Goal: Task Accomplishment & Management: Use online tool/utility

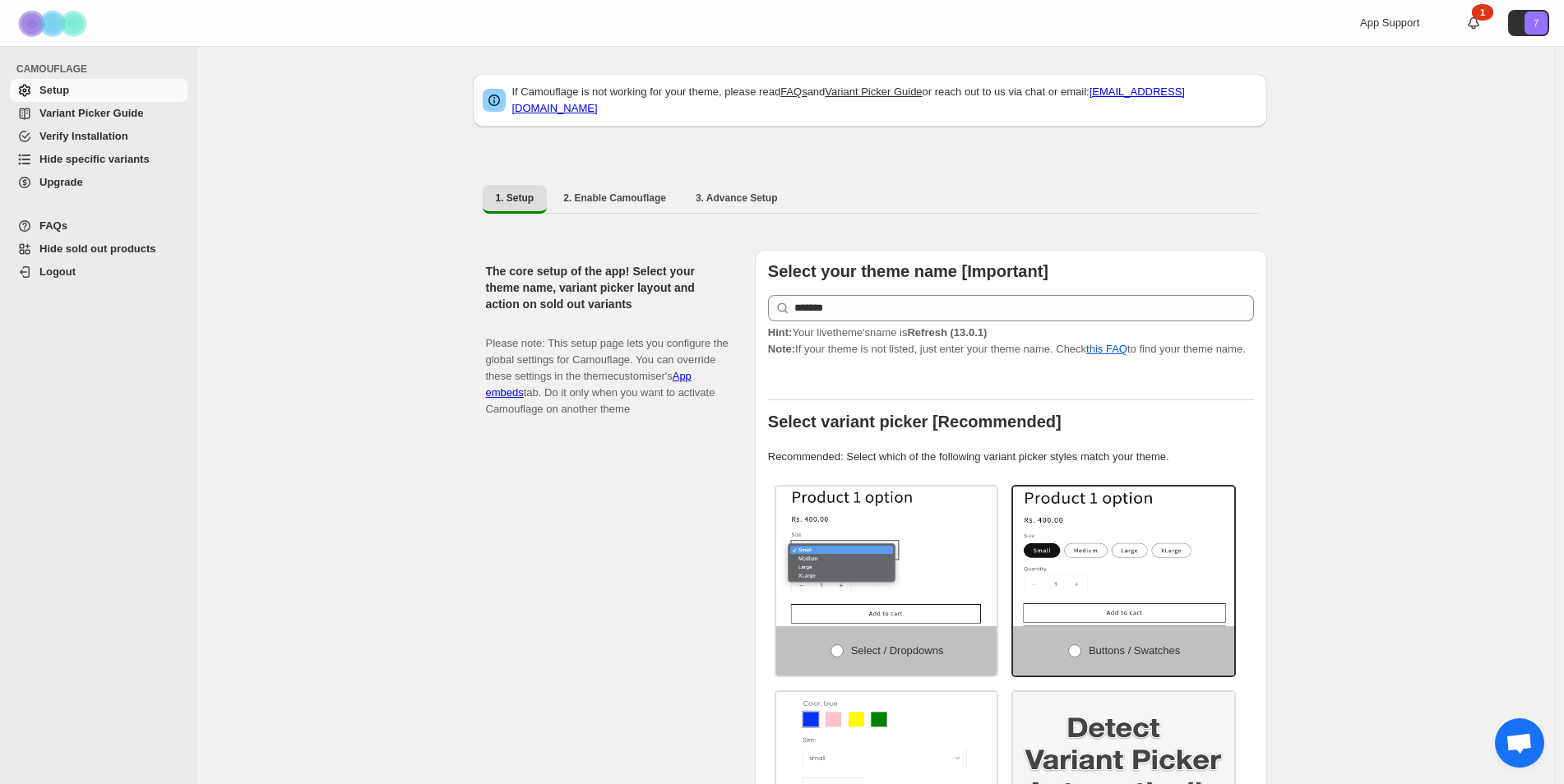
click at [709, 464] on div "The core setup of the app! Select your theme name, variant picker layout and ac…" at bounding box center [613, 591] width 255 height 682
click at [91, 156] on span "Hide specific variants" at bounding box center [94, 159] width 110 height 12
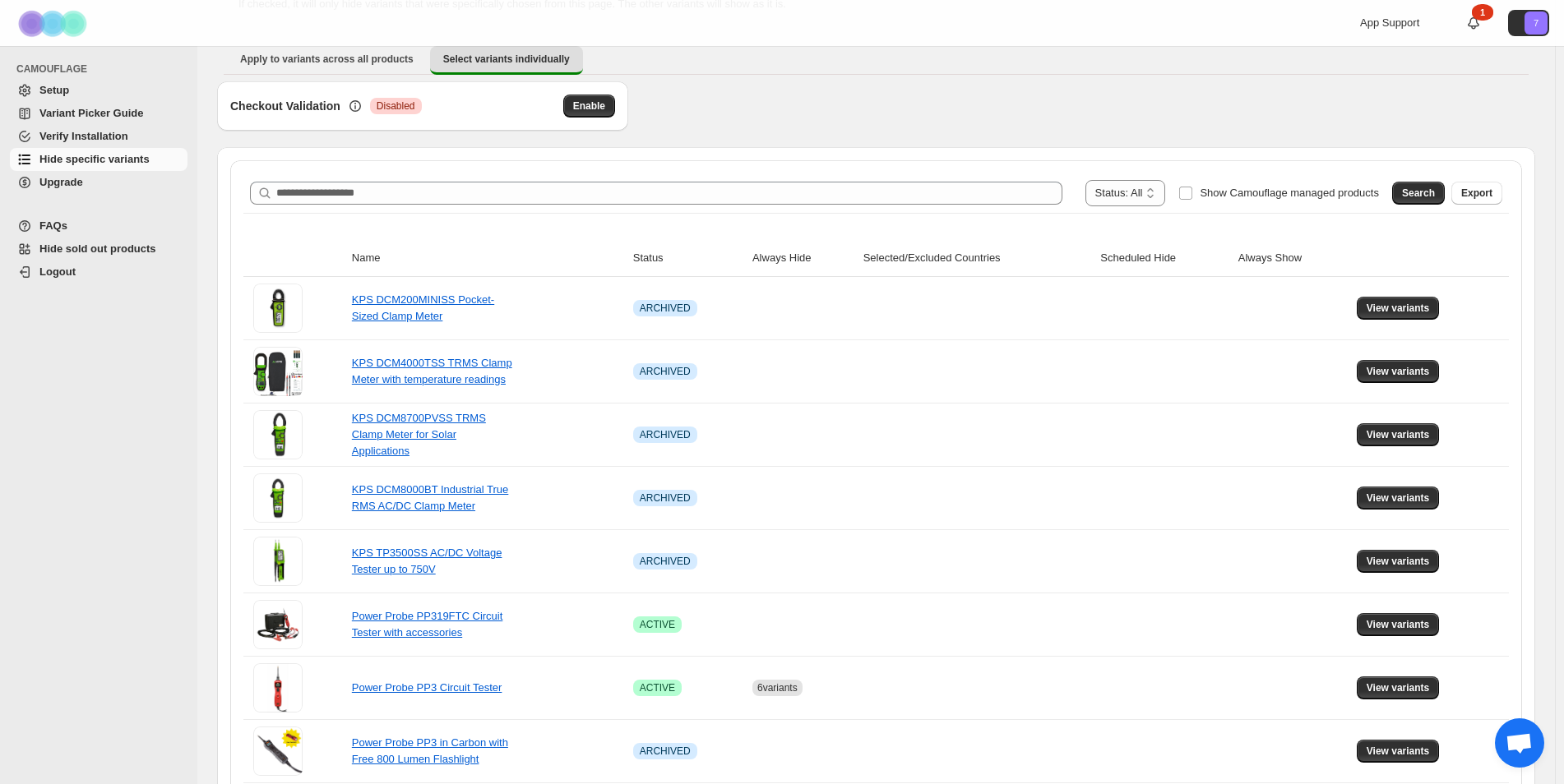
scroll to position [164, 0]
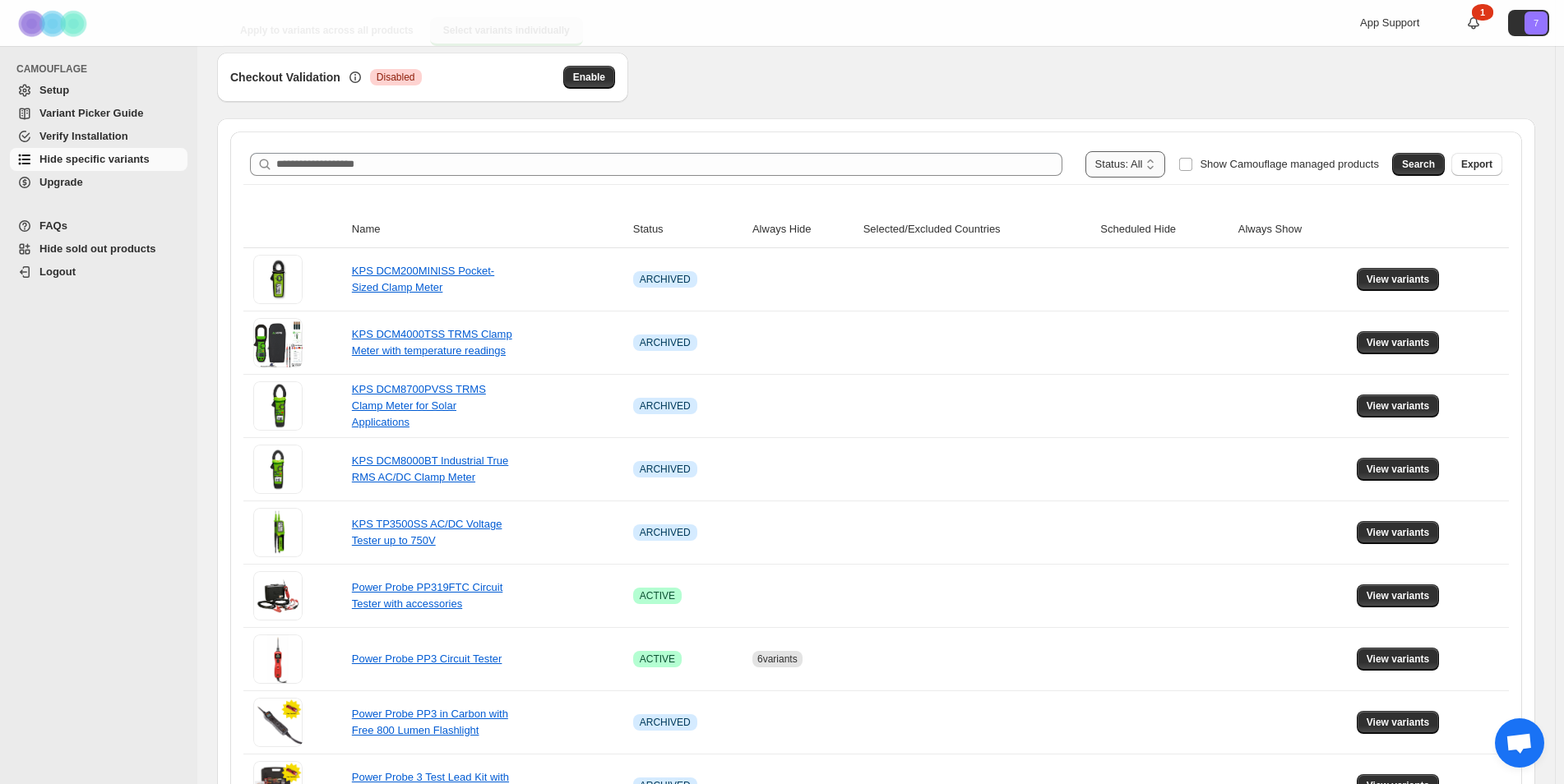
click at [1132, 161] on select "**********" at bounding box center [1125, 164] width 80 height 26
click at [1123, 151] on select "**********" at bounding box center [1125, 164] width 80 height 26
click at [1135, 222] on th "Scheduled Hide" at bounding box center [1163, 229] width 138 height 37
click at [1154, 161] on select "**********" at bounding box center [1136, 164] width 56 height 26
select select "******"
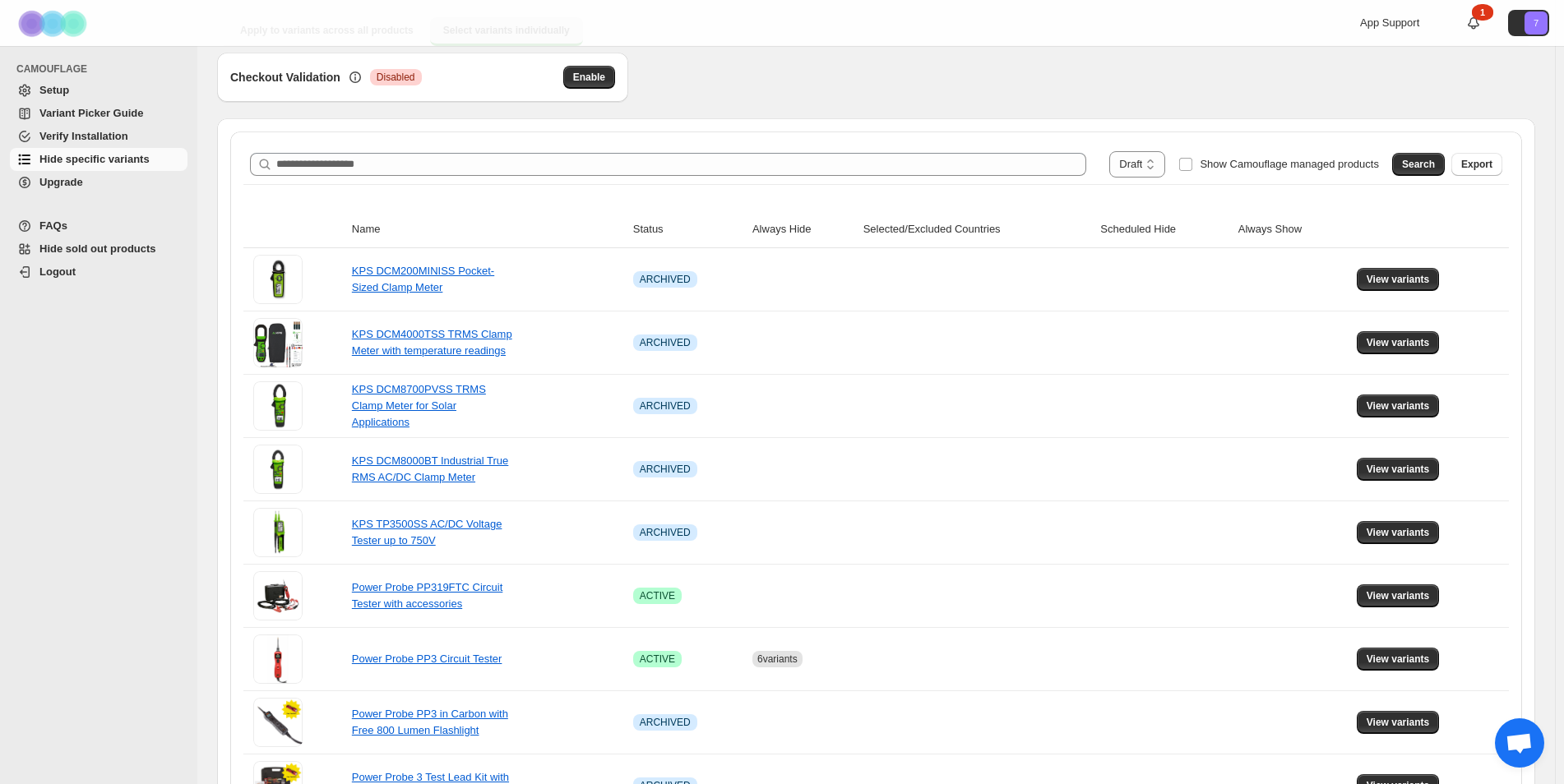
click at [1118, 151] on select "**********" at bounding box center [1136, 164] width 56 height 26
click at [1422, 156] on button "Search" at bounding box center [1418, 164] width 53 height 23
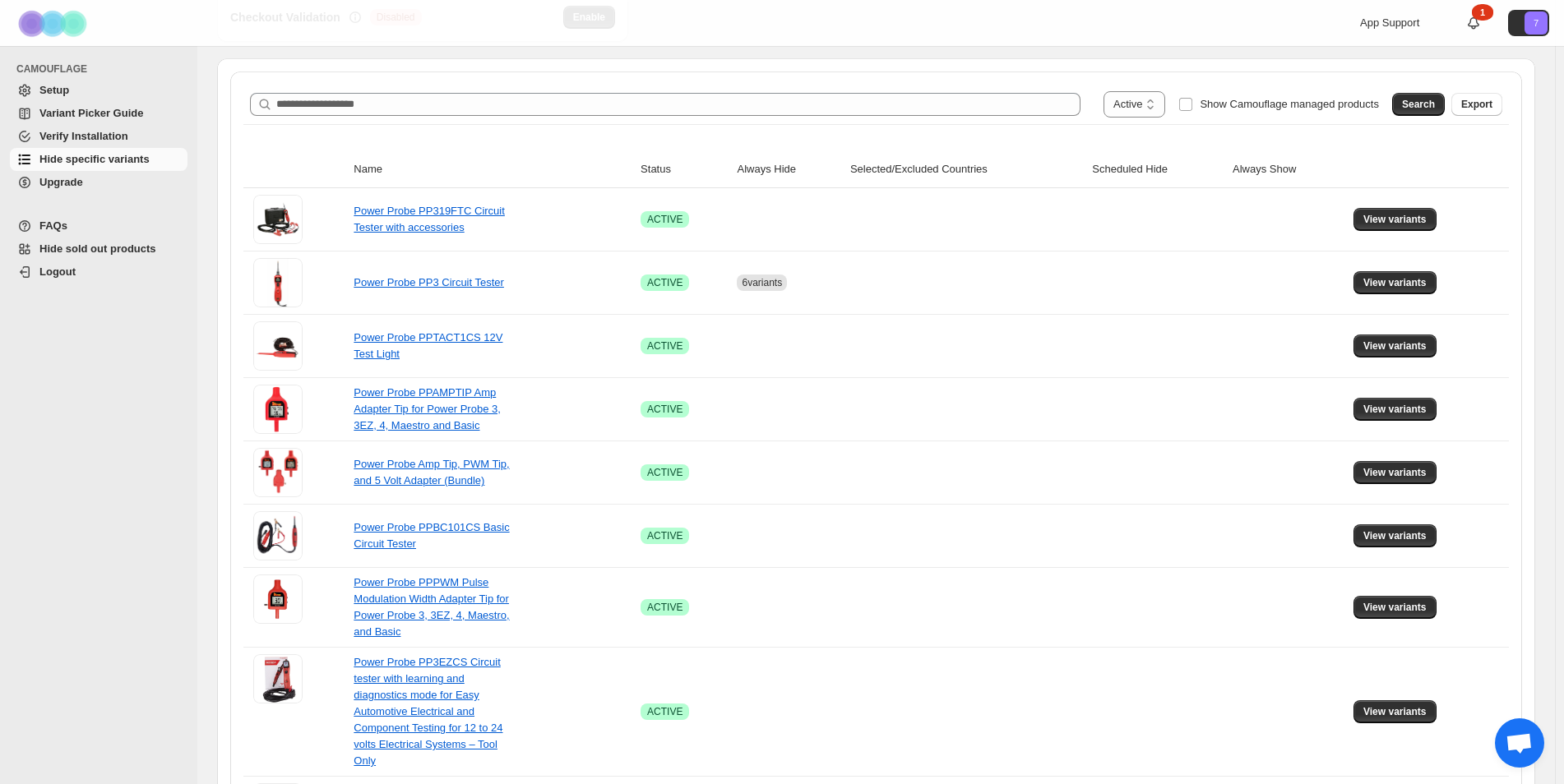
scroll to position [0, 0]
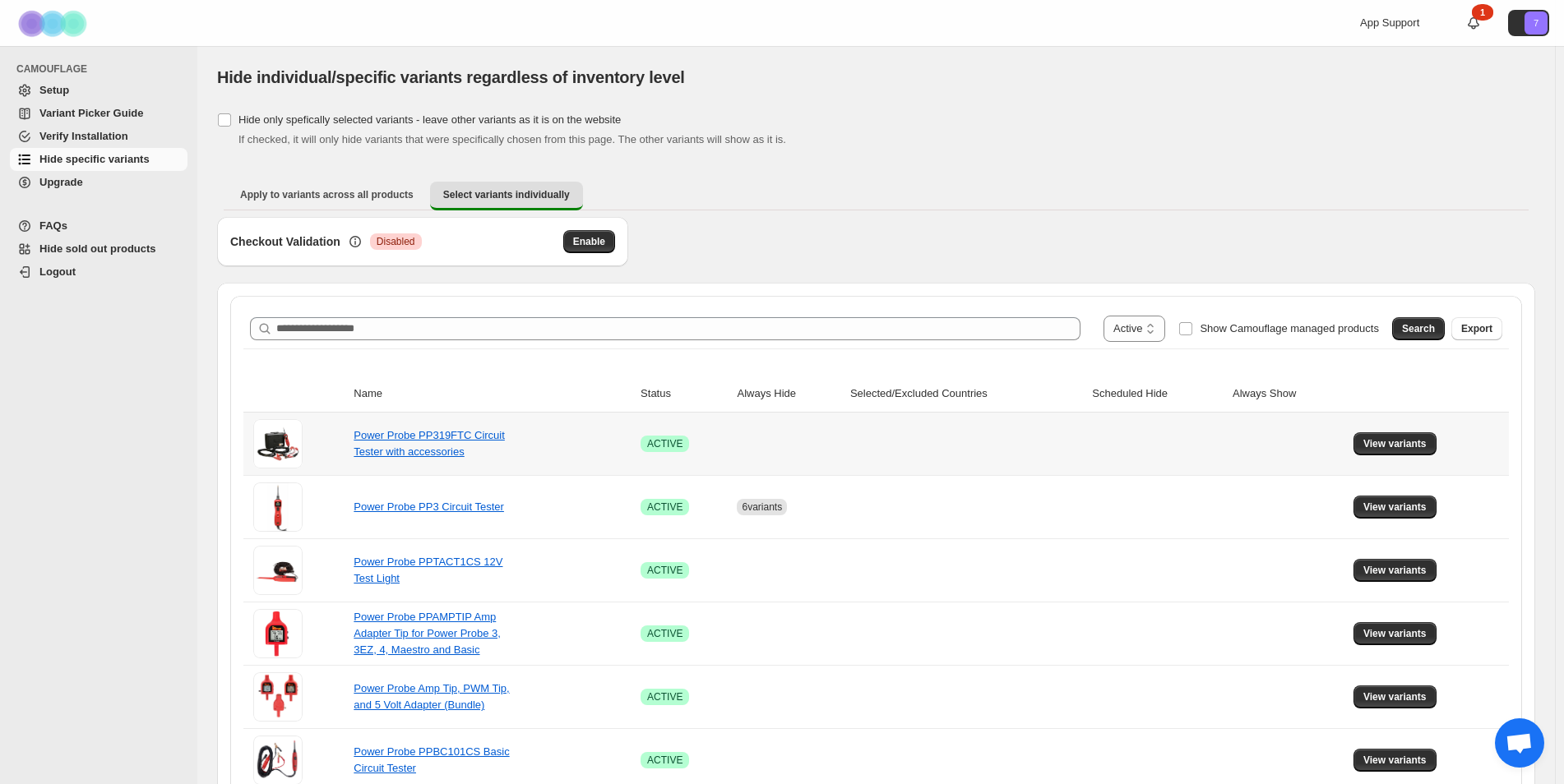
click at [1418, 458] on td "View variants" at bounding box center [1428, 444] width 160 height 62
click at [1415, 455] on td "View variants" at bounding box center [1428, 444] width 160 height 62
click at [1413, 449] on span "View variants" at bounding box center [1394, 443] width 63 height 13
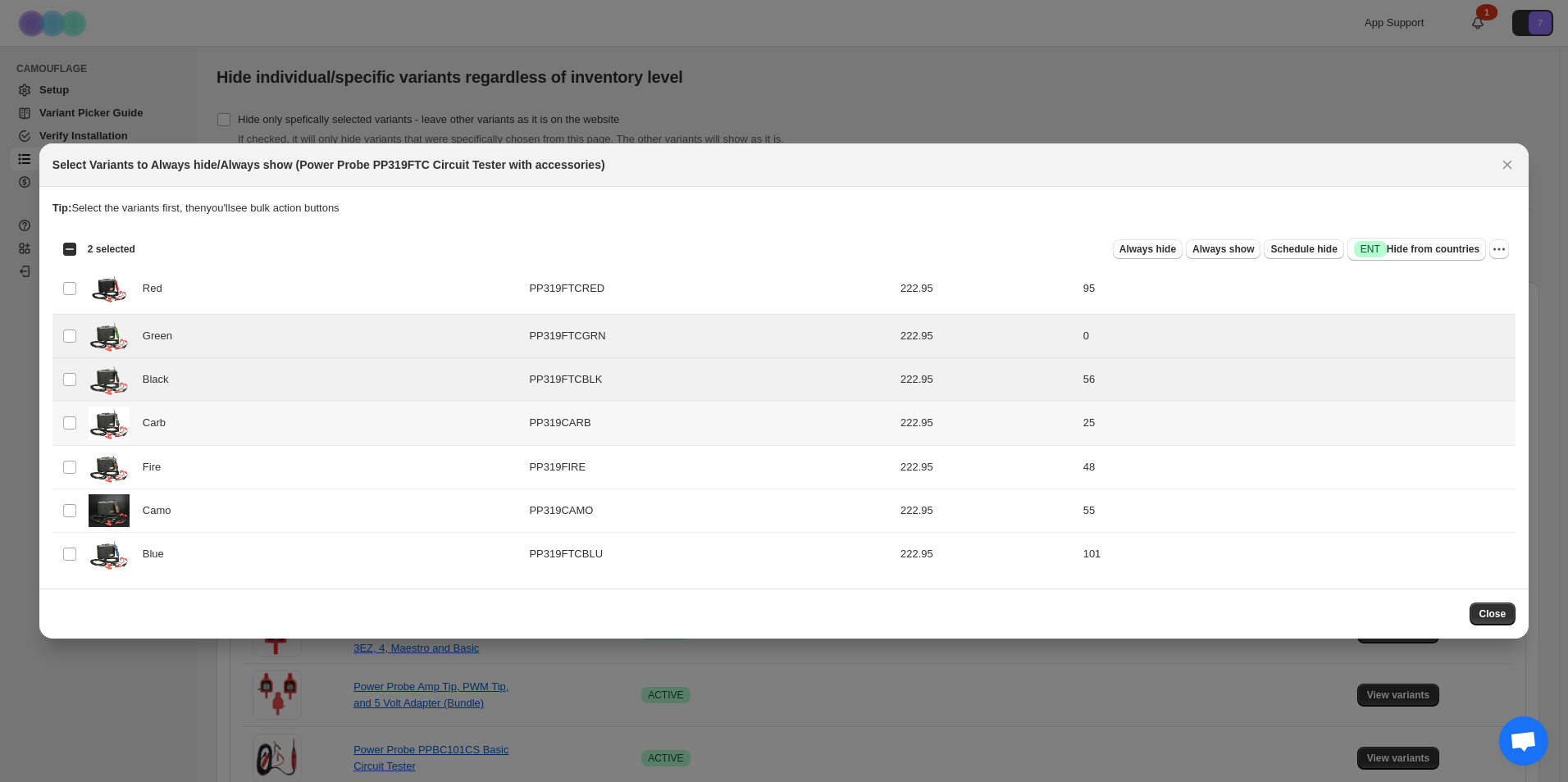
click at [80, 424] on td "Select product variant" at bounding box center [68, 423] width 31 height 43
click at [81, 476] on td "Select product variant" at bounding box center [68, 467] width 31 height 43
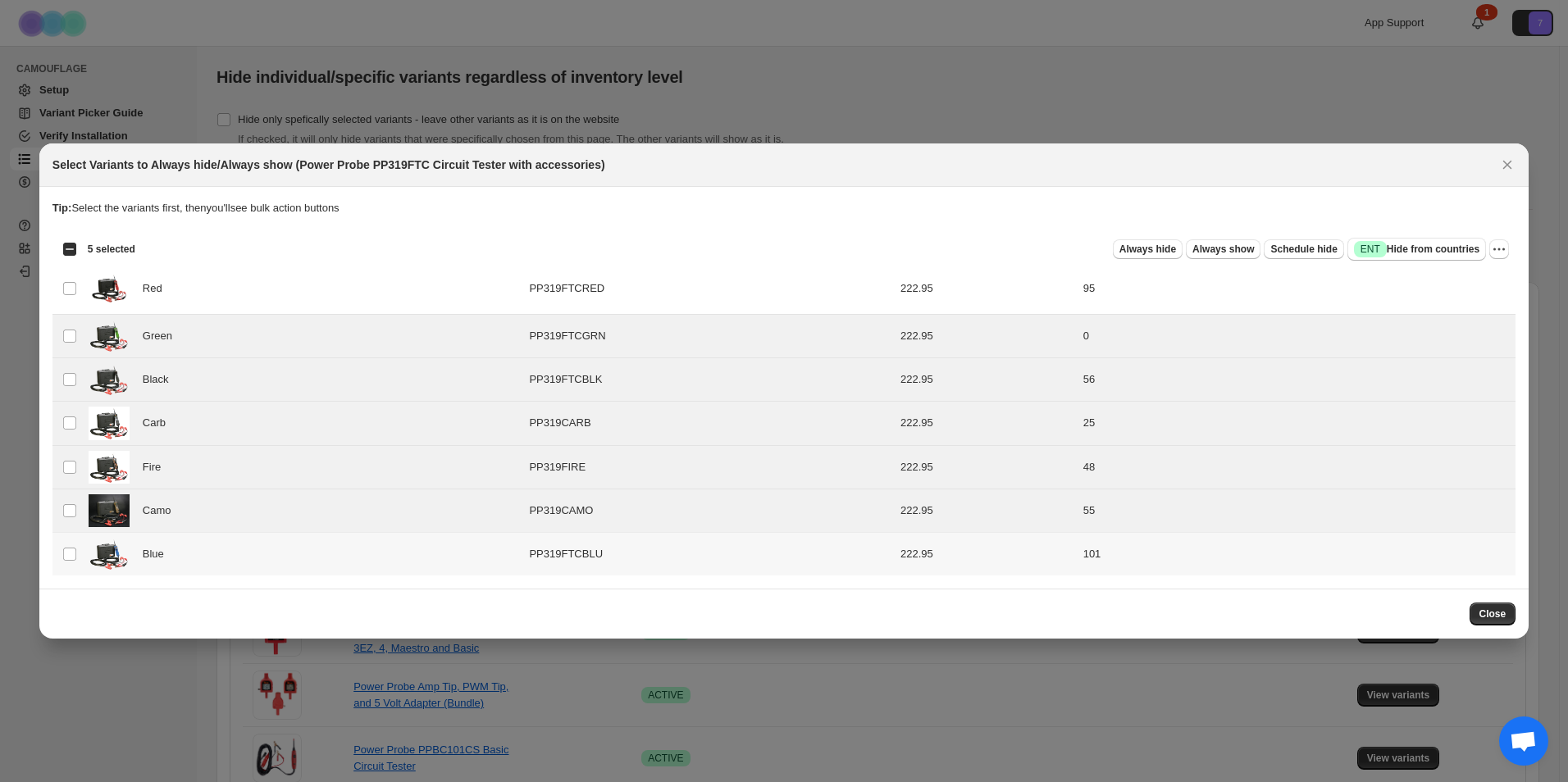
click at [81, 564] on td "Select product variant" at bounding box center [68, 554] width 31 height 43
click at [1176, 253] on span "Always hide" at bounding box center [1148, 249] width 57 height 13
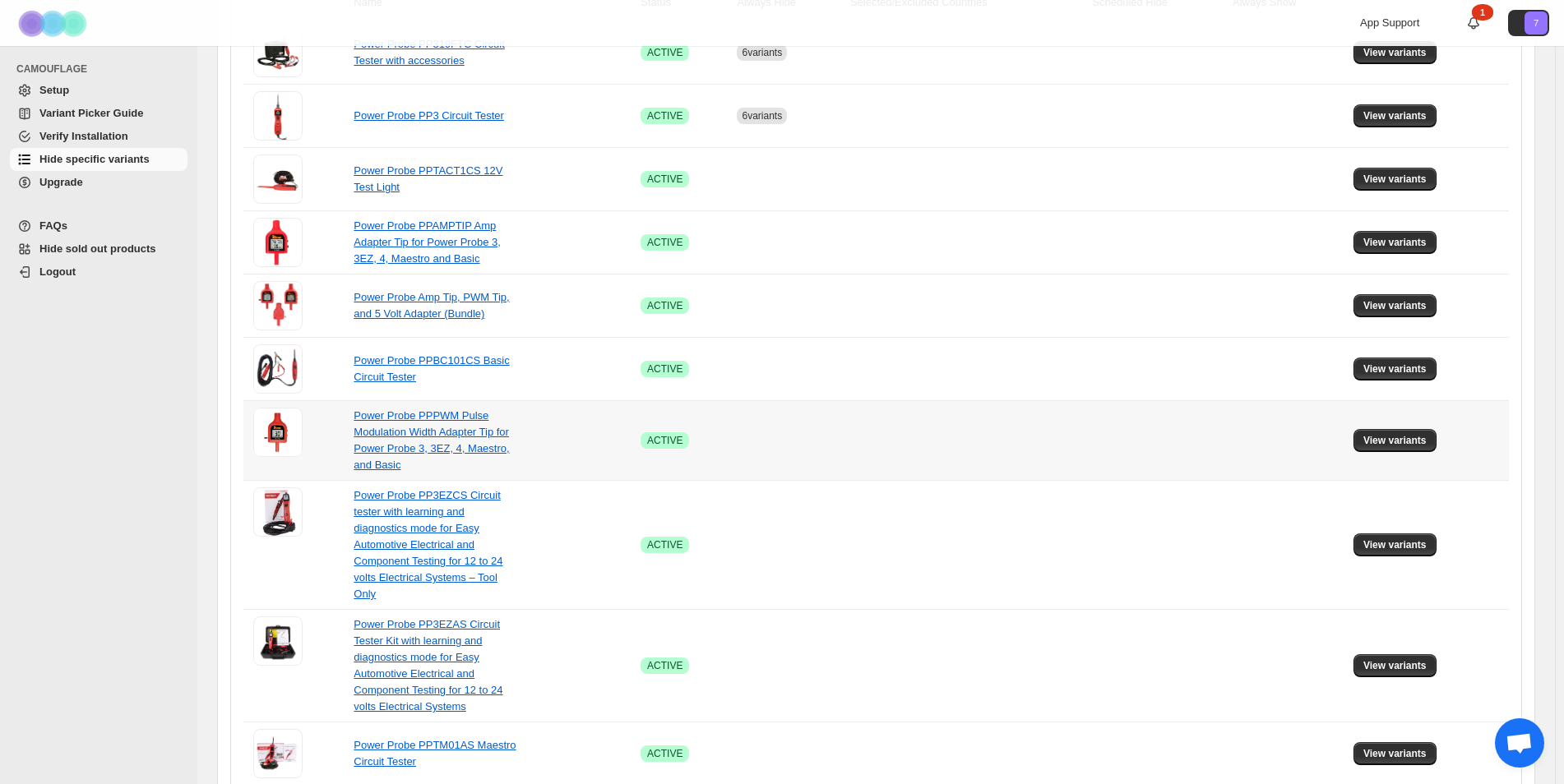
scroll to position [493, 0]
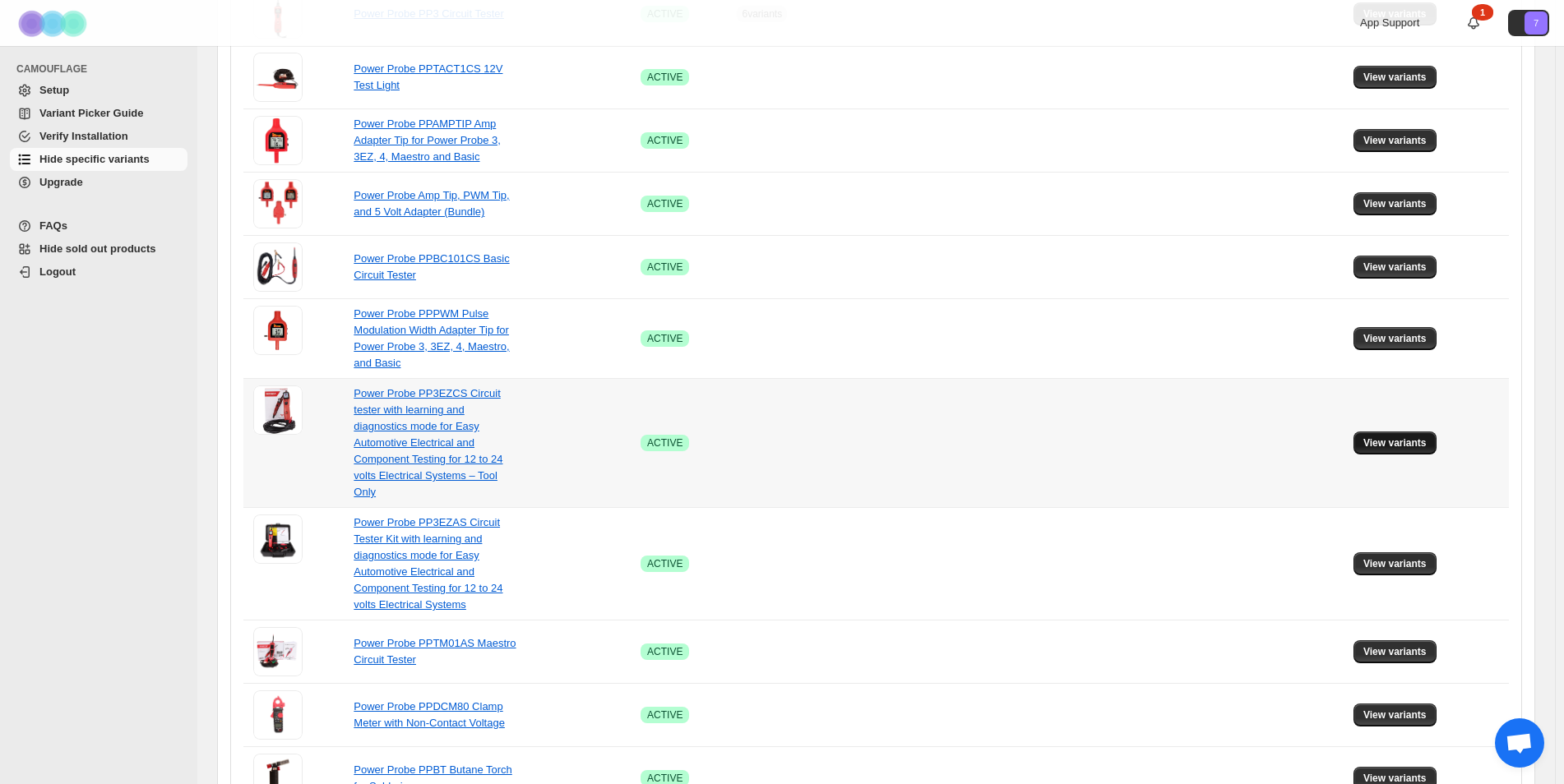
click at [1388, 436] on span "View variants" at bounding box center [1394, 442] width 63 height 13
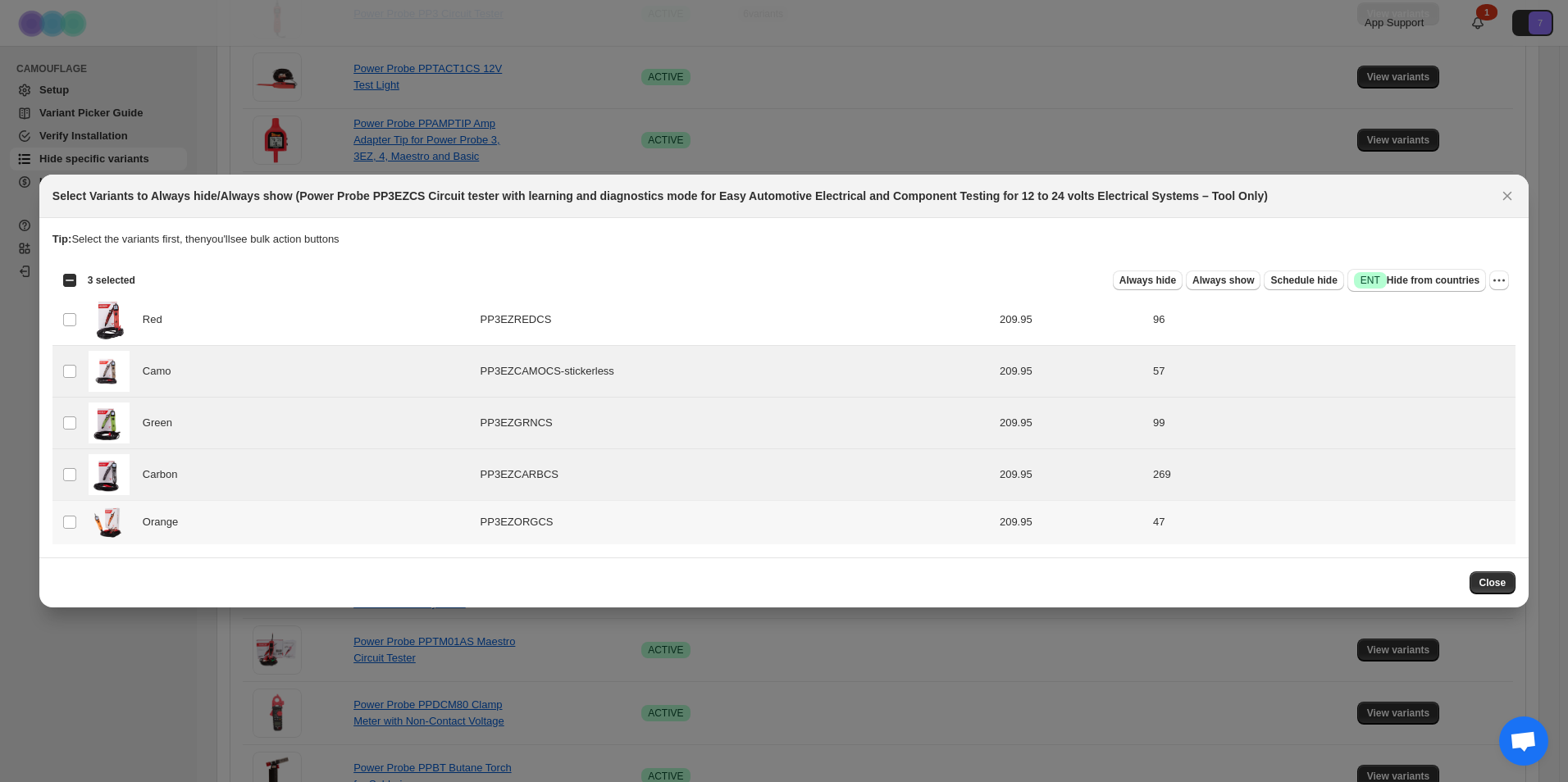
click at [81, 512] on td "Select product variant" at bounding box center [68, 522] width 31 height 43
click at [1172, 279] on span "Always hide" at bounding box center [1148, 280] width 57 height 13
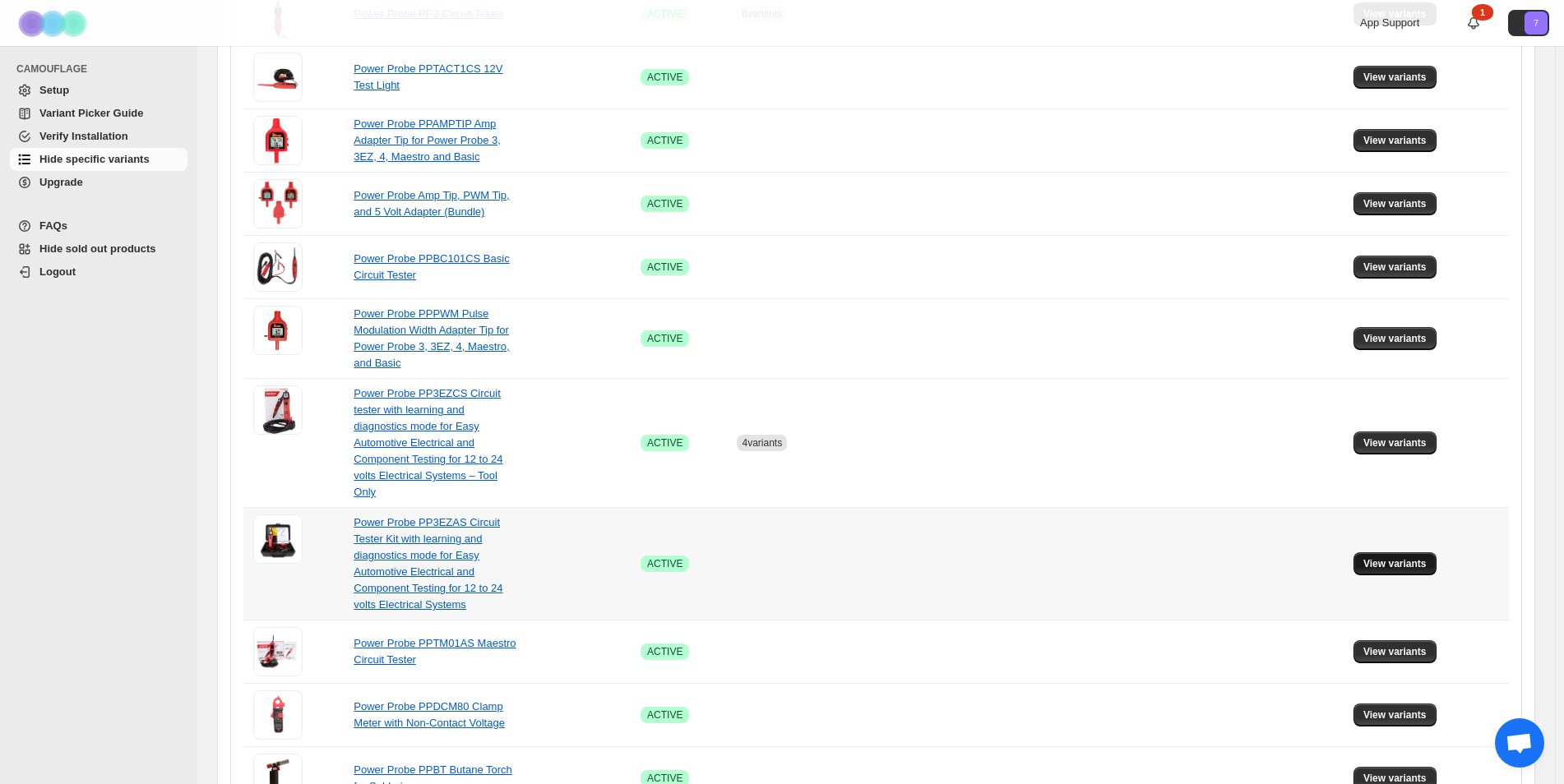
click at [1396, 556] on button "View variants" at bounding box center [1395, 563] width 83 height 23
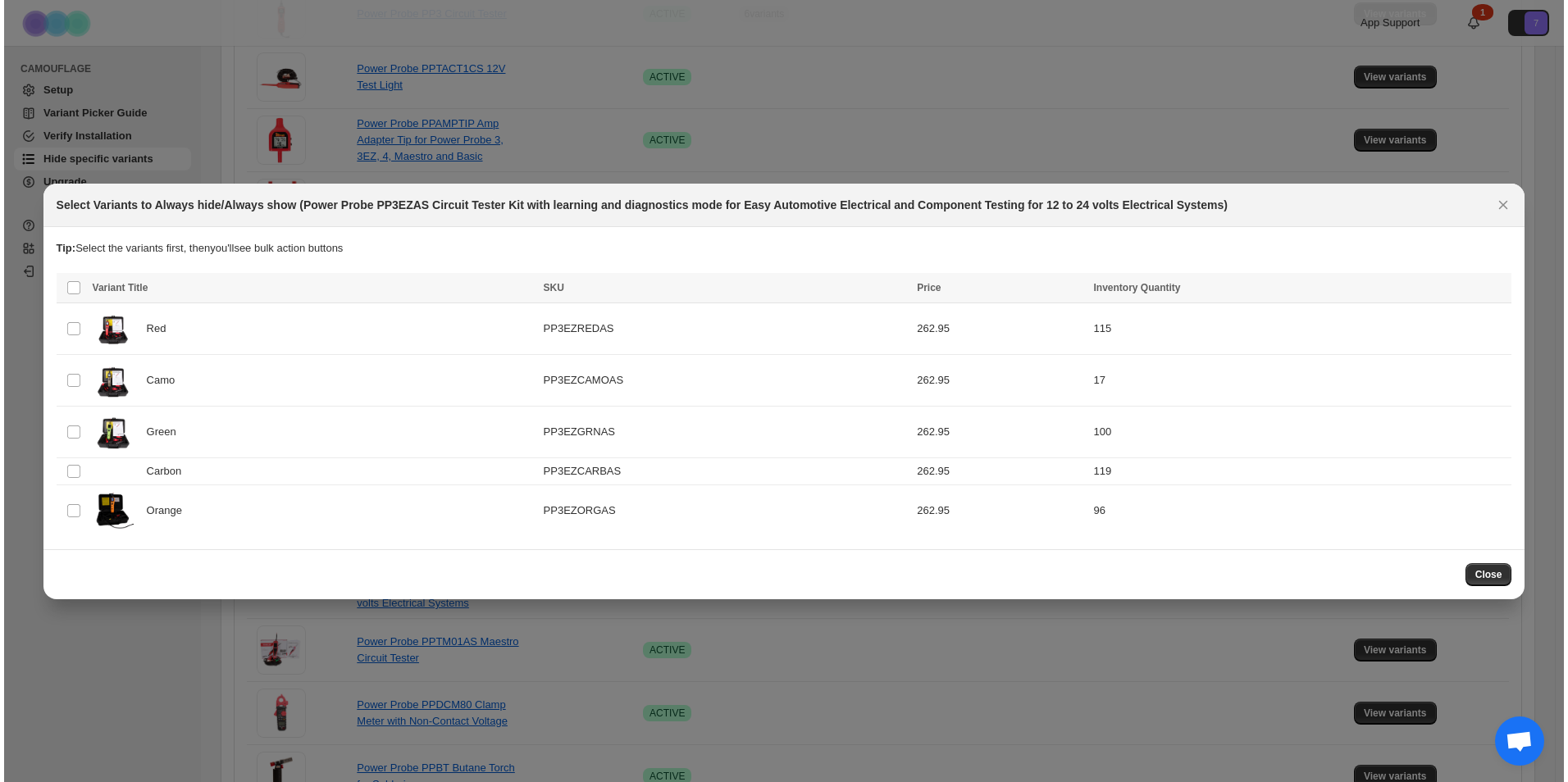
scroll to position [0, 0]
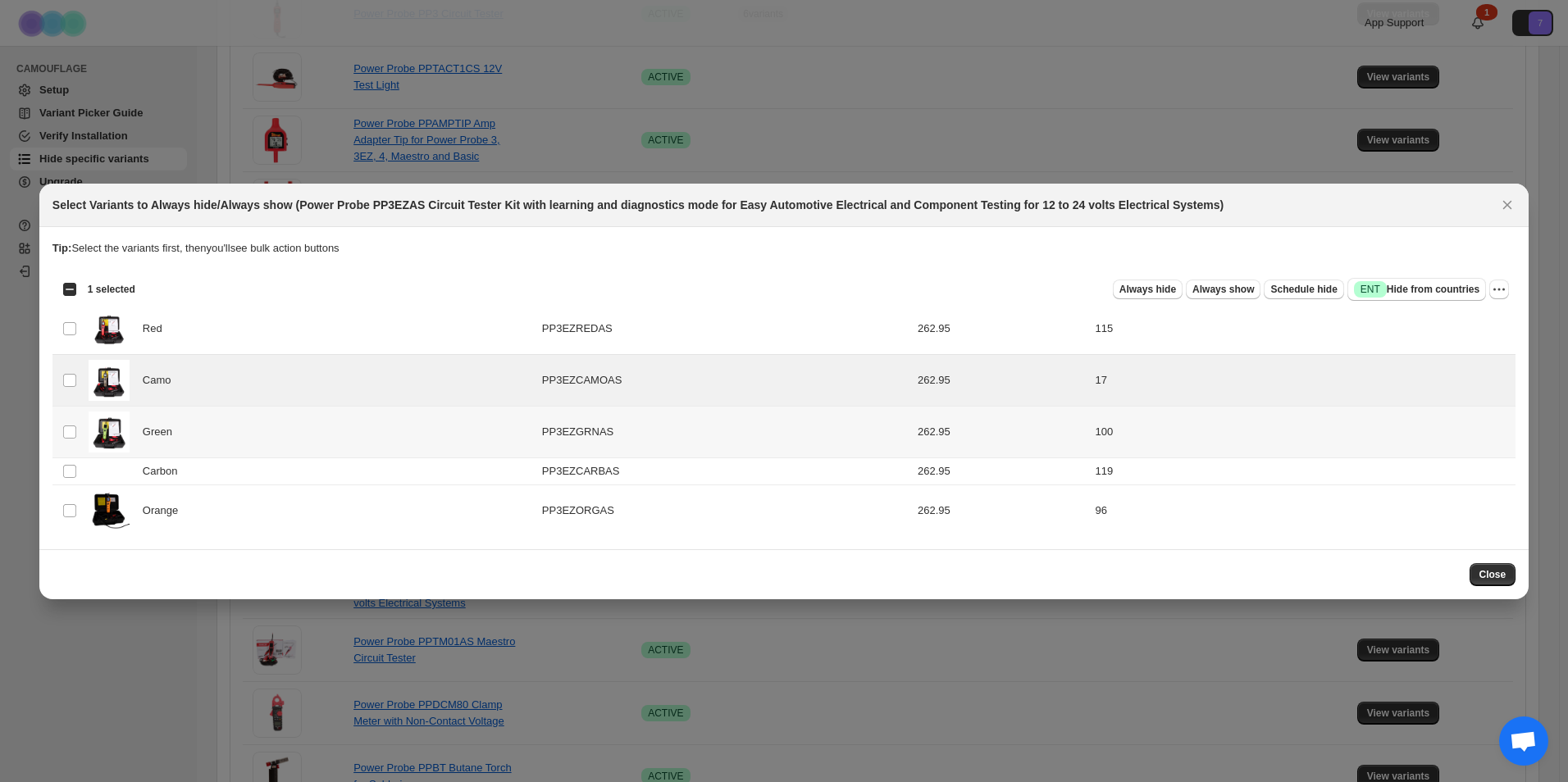
click at [73, 434] on td "Select product variant" at bounding box center [68, 432] width 31 height 52
click at [80, 482] on td "Select product variant" at bounding box center [68, 470] width 31 height 27
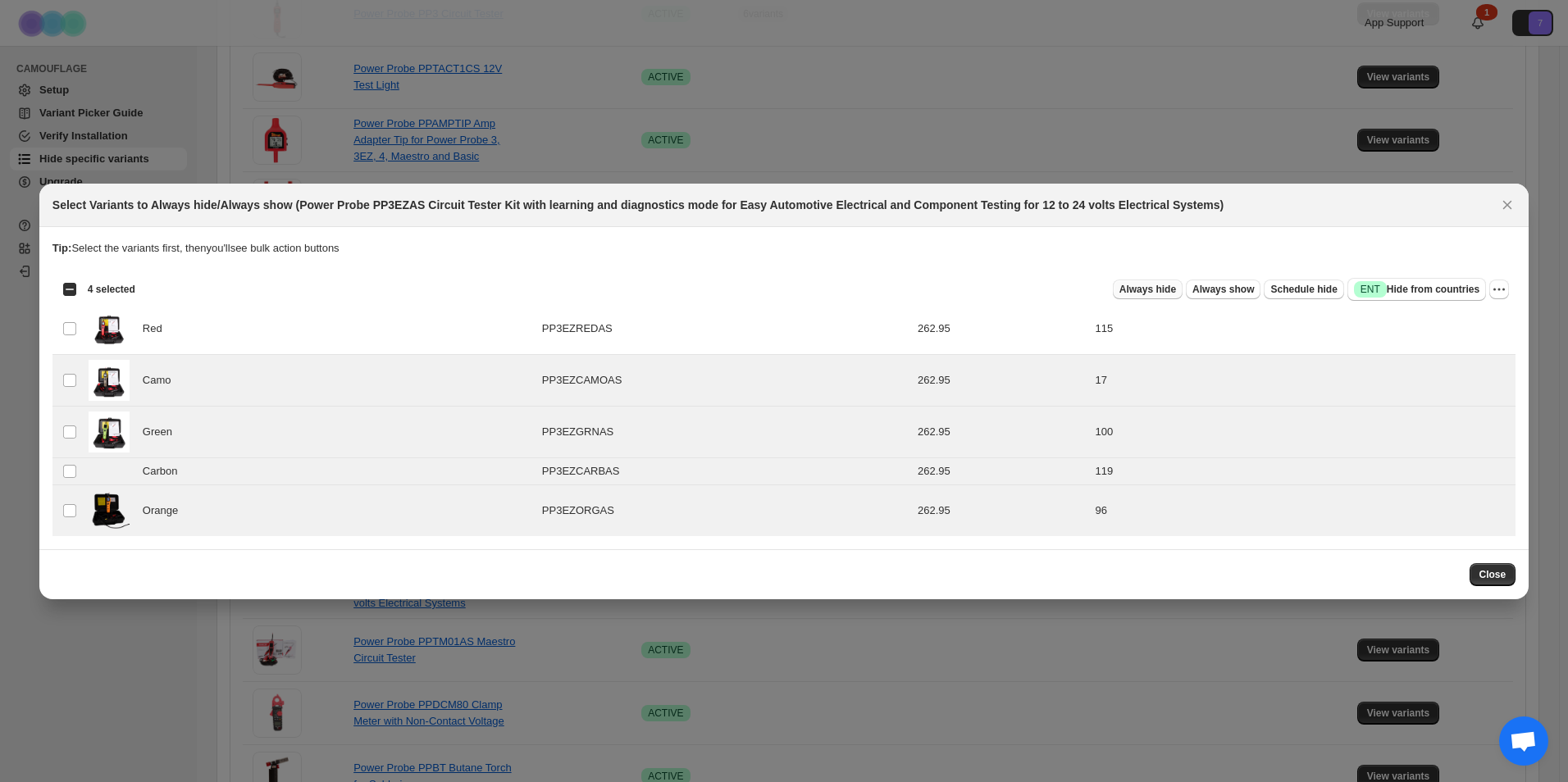
click at [1183, 300] on button "Always hide" at bounding box center [1148, 289] width 70 height 20
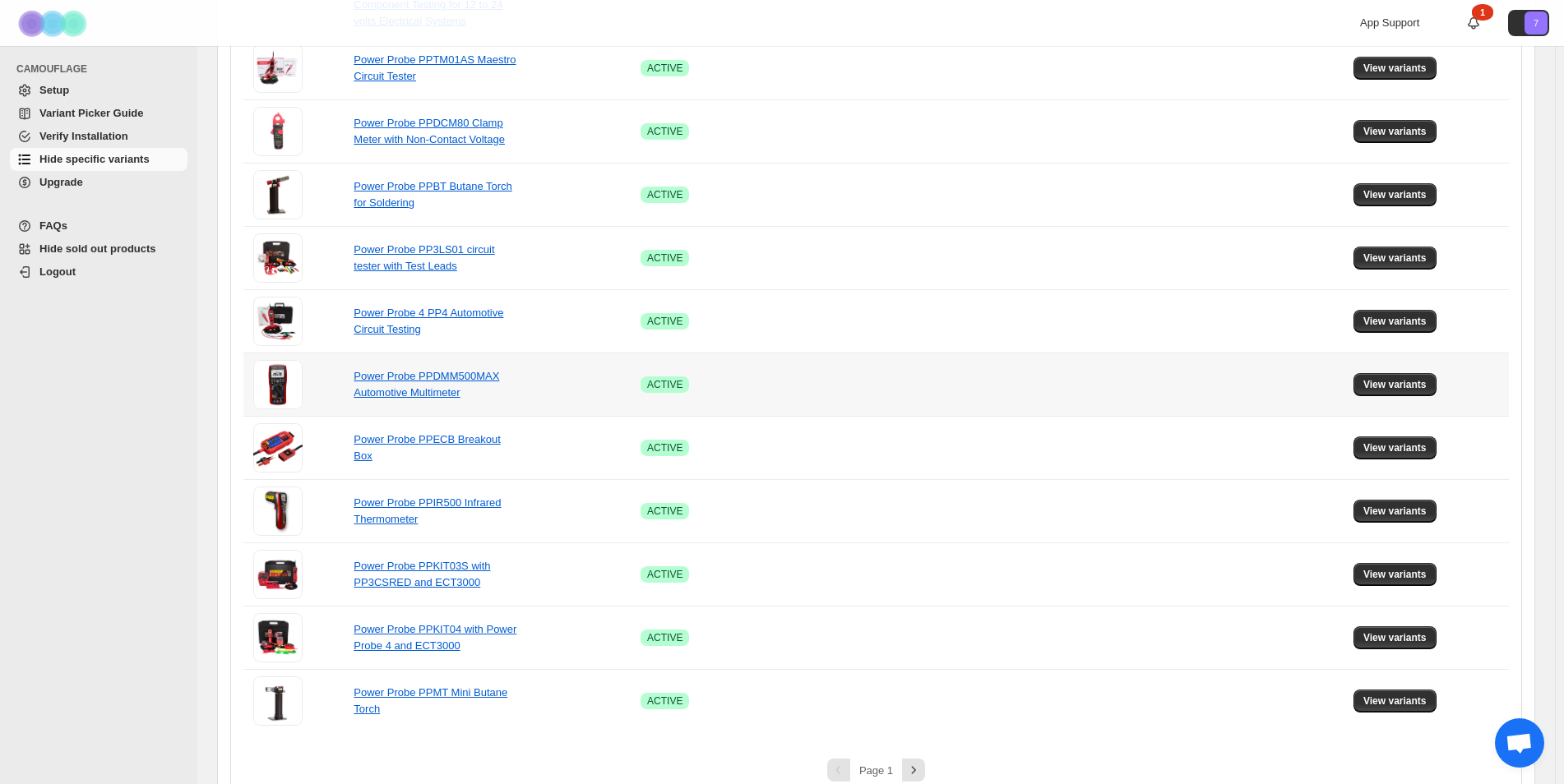
scroll to position [1084, 0]
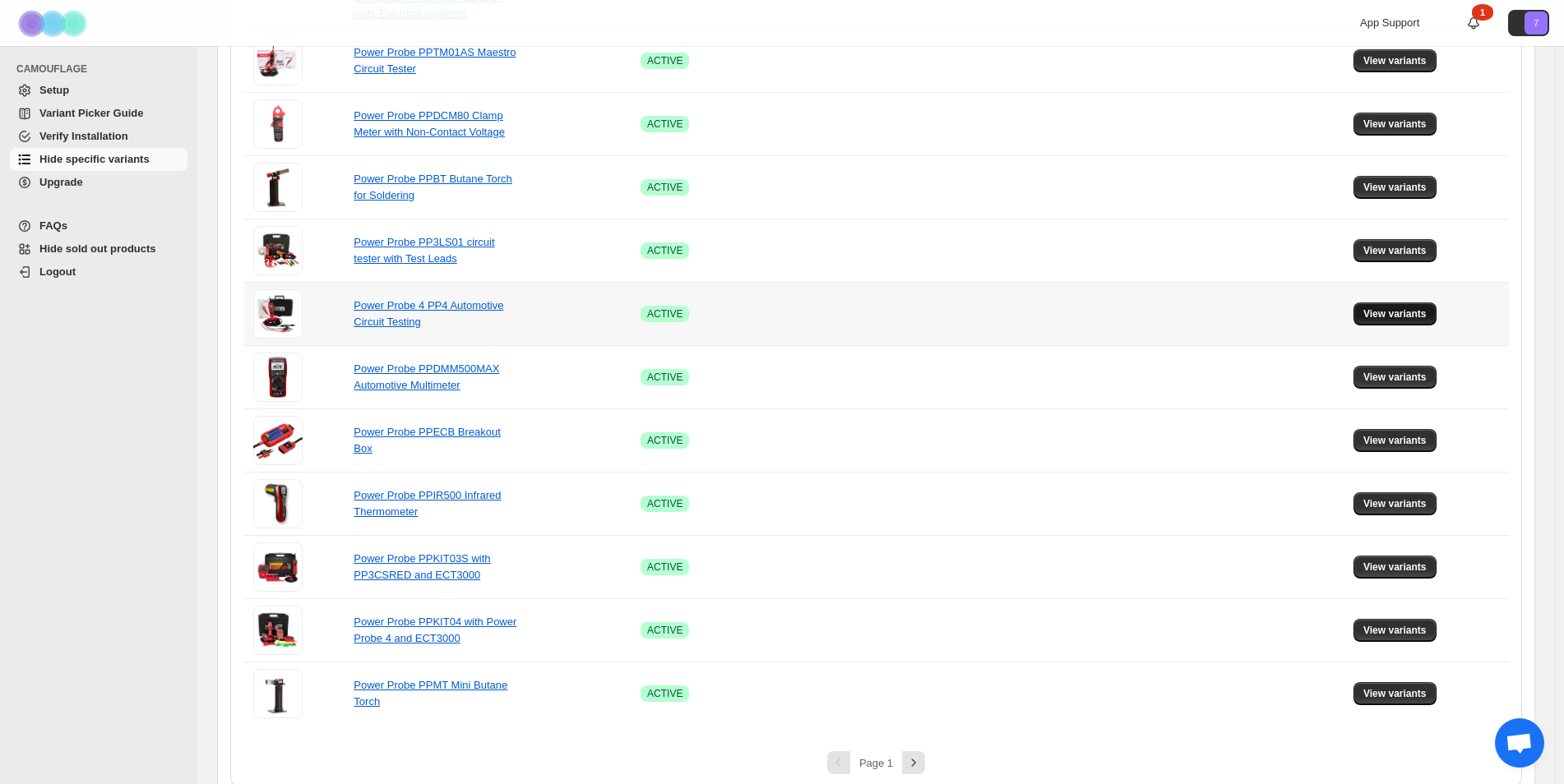
click at [1372, 303] on button "View variants" at bounding box center [1395, 314] width 83 height 23
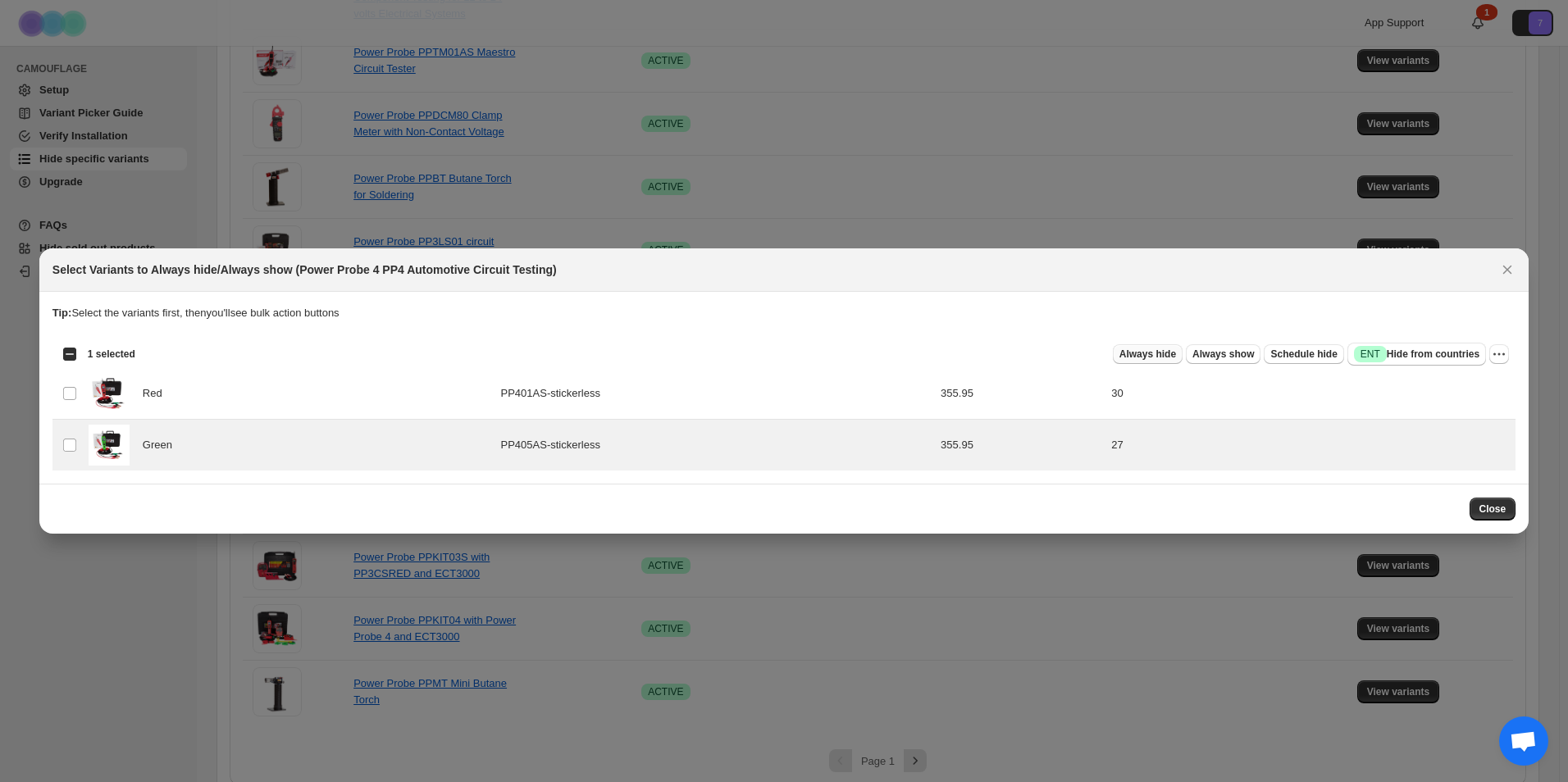
click at [1174, 355] on span "Always hide" at bounding box center [1148, 354] width 57 height 13
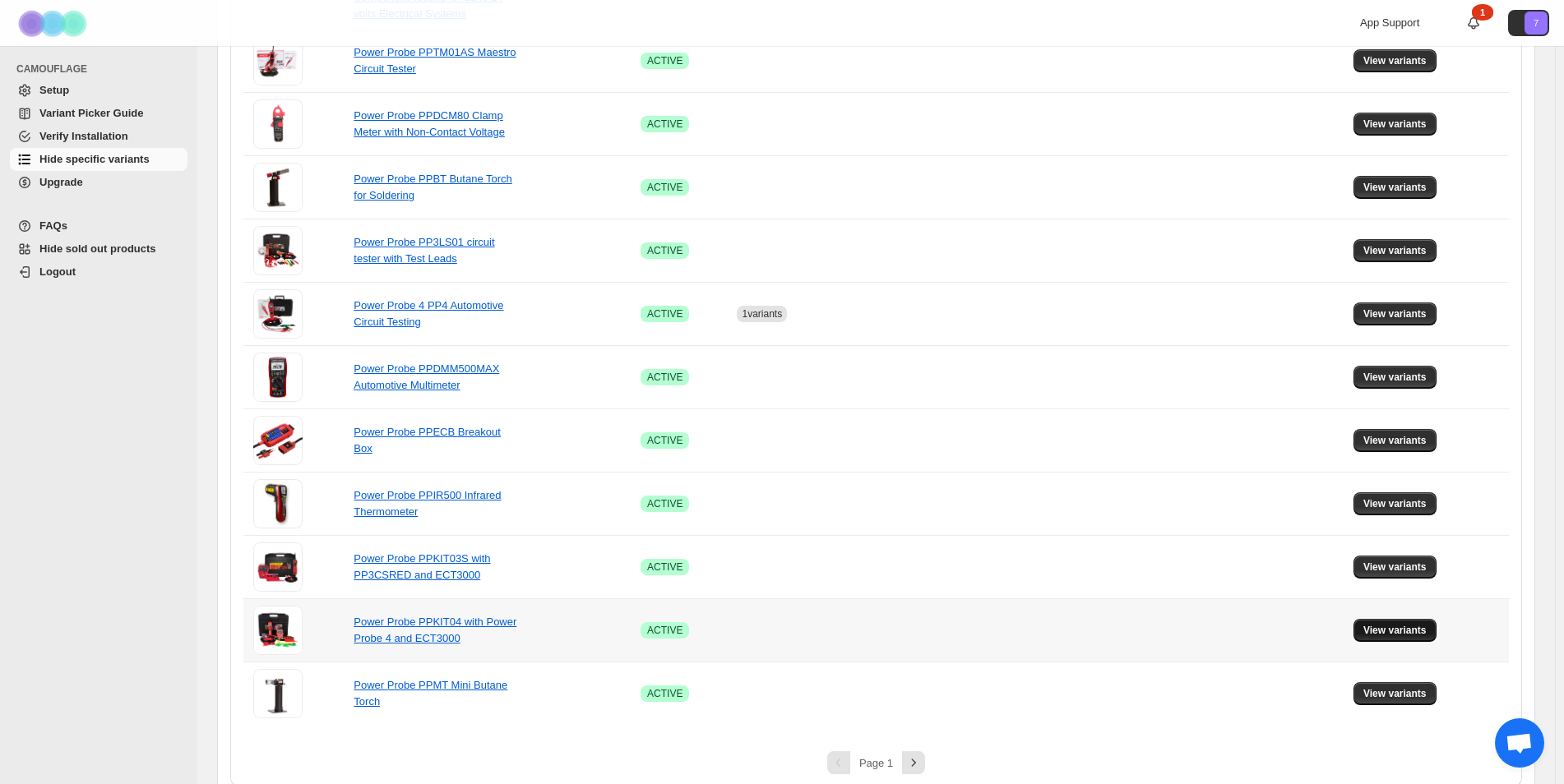
click at [1422, 624] on span "View variants" at bounding box center [1394, 630] width 63 height 13
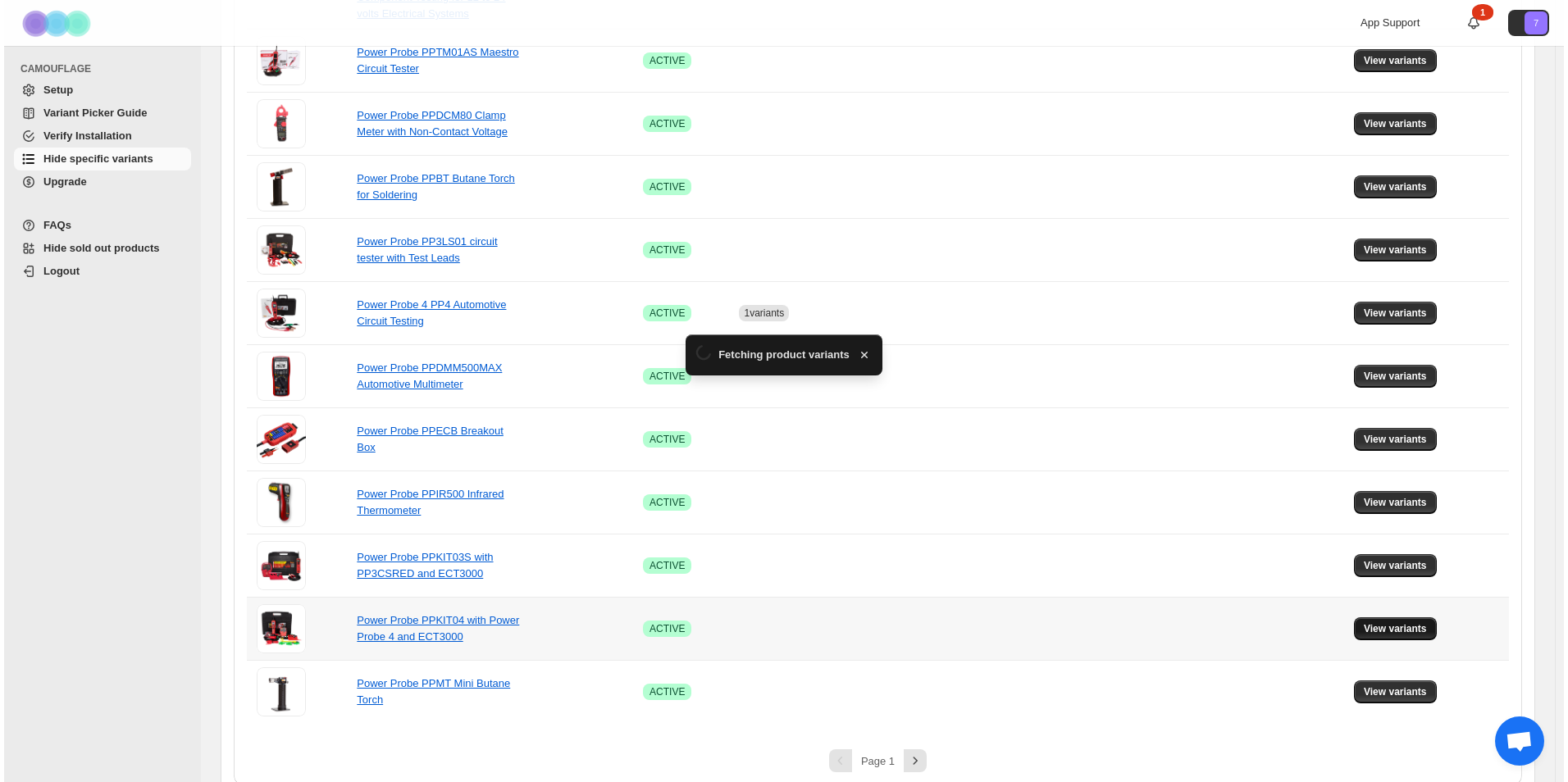
scroll to position [0, 0]
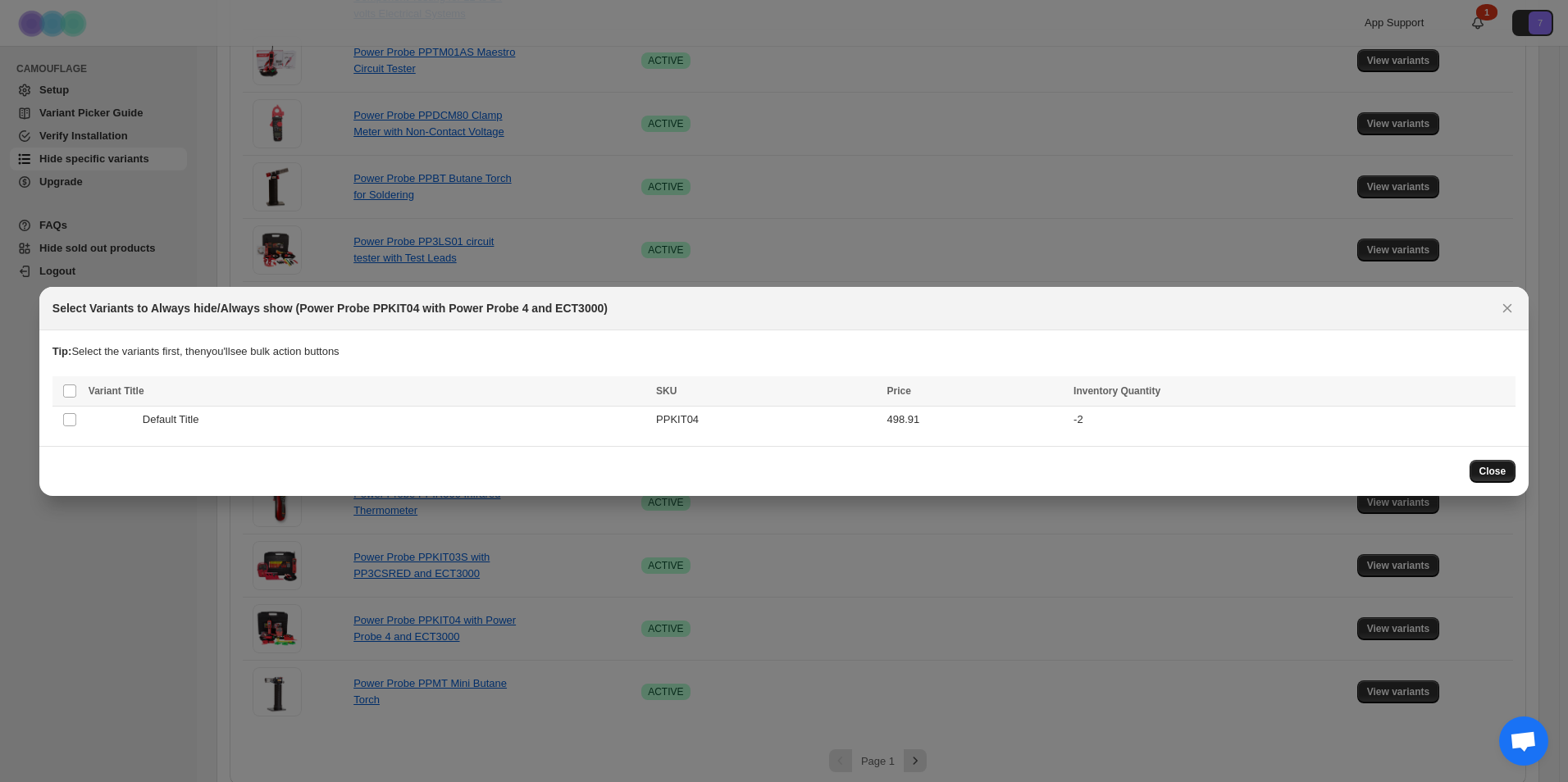
click at [1485, 470] on span "Close" at bounding box center [1493, 471] width 27 height 13
